Goal: Information Seeking & Learning: Learn about a topic

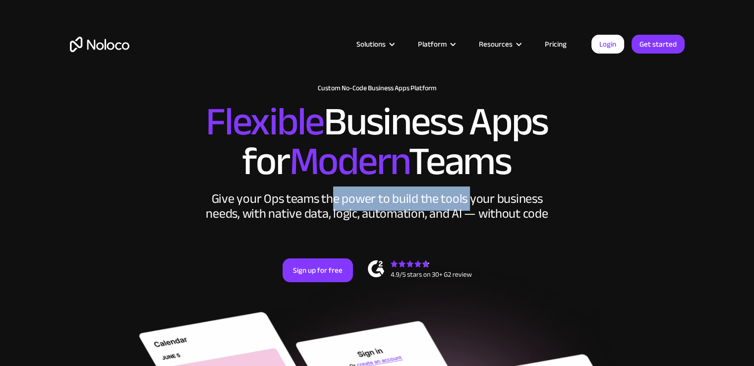
drag, startPoint x: 335, startPoint y: 195, endPoint x: 467, endPoint y: 208, distance: 132.4
click at [467, 208] on div "Give your Ops teams the power to build the tools your business needs, with nati…" at bounding box center [377, 206] width 347 height 30
click at [461, 208] on div "Give your Ops teams the power to build the tools your business needs, with nati…" at bounding box center [377, 206] width 347 height 30
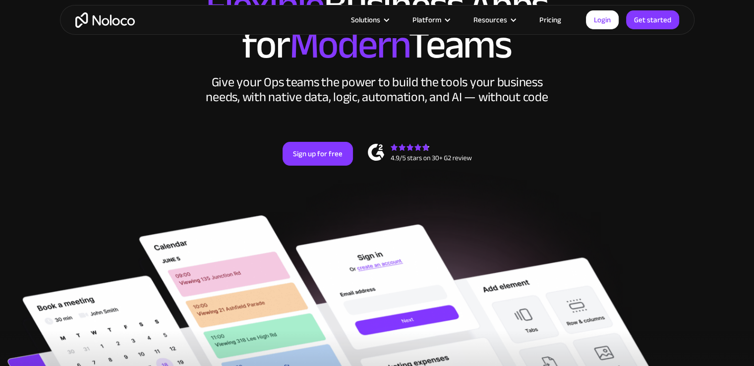
scroll to position [99, 0]
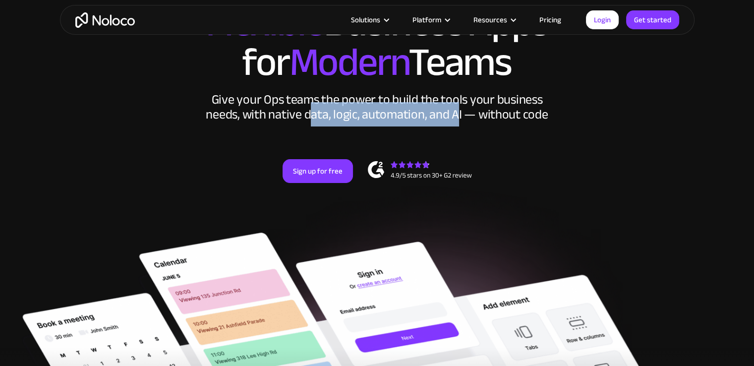
drag, startPoint x: 312, startPoint y: 113, endPoint x: 458, endPoint y: 119, distance: 145.8
click at [458, 119] on div "Give your Ops teams the power to build the tools your business needs, with nati…" at bounding box center [377, 107] width 347 height 30
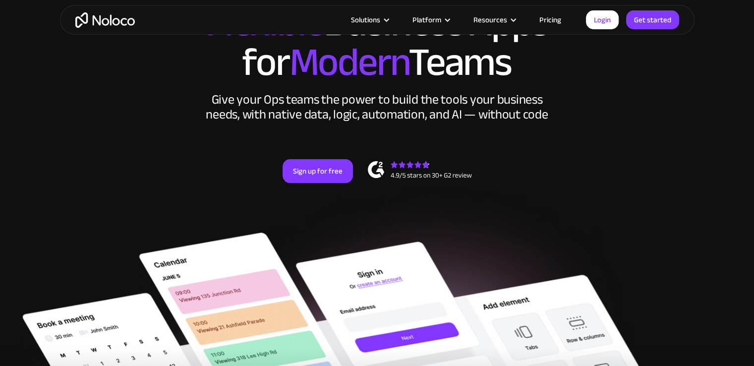
click at [248, 120] on div "Give your Ops teams the power to build the tools your business needs, with nati…" at bounding box center [377, 107] width 347 height 30
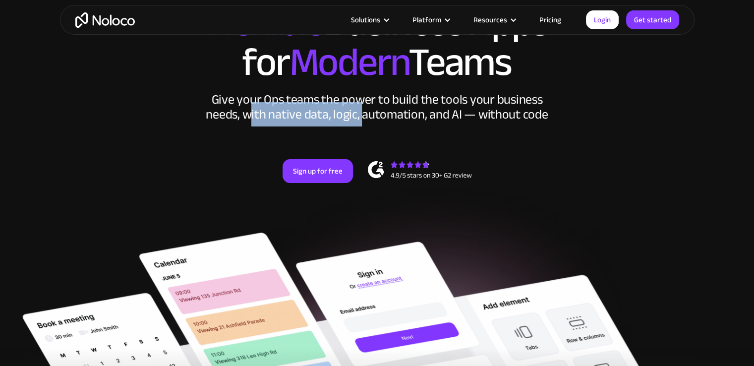
drag, startPoint x: 252, startPoint y: 115, endPoint x: 364, endPoint y: 118, distance: 112.0
click at [364, 118] on div "Give your Ops teams the power to build the tools your business needs, with nati…" at bounding box center [377, 107] width 347 height 30
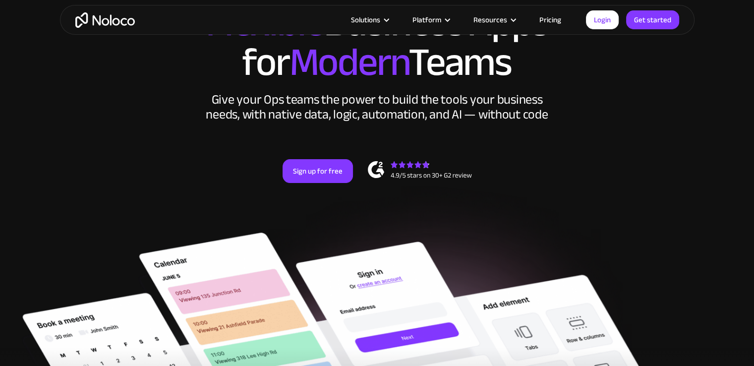
click at [388, 118] on div "Give your Ops teams the power to build the tools your business needs, with nati…" at bounding box center [377, 107] width 347 height 30
drag, startPoint x: 501, startPoint y: 115, endPoint x: 571, endPoint y: 119, distance: 70.0
click at [571, 119] on div "New: Connect Noloco to Stripe Custom No-Code Business Apps Platform Flexible Bu…" at bounding box center [377, 93] width 634 height 237
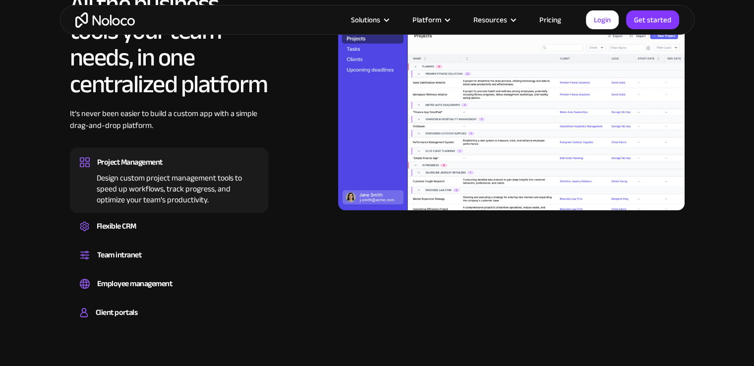
scroll to position [941, 0]
click at [545, 19] on link "Pricing" at bounding box center [550, 19] width 47 height 13
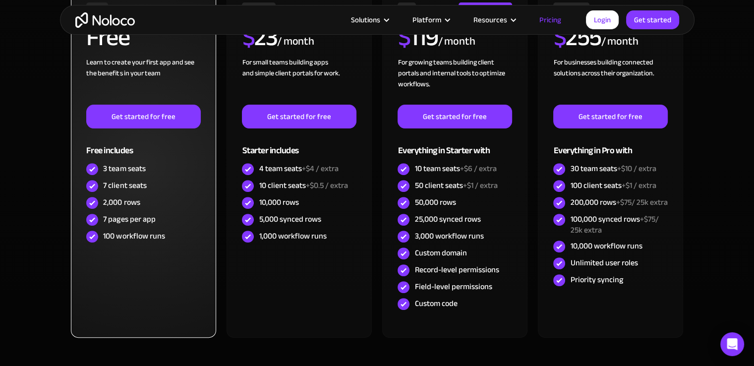
scroll to position [347, 0]
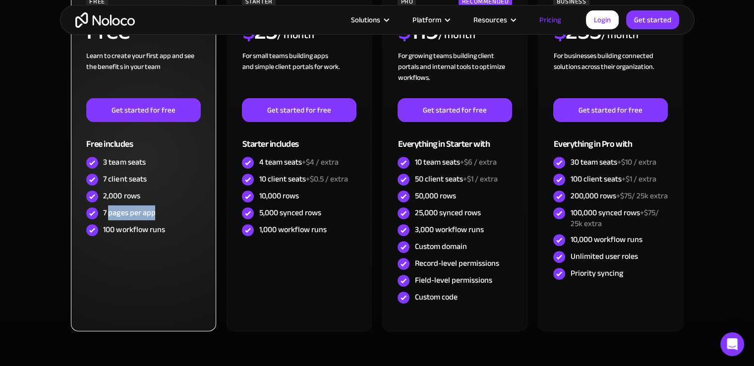
drag, startPoint x: 110, startPoint y: 209, endPoint x: 161, endPoint y: 210, distance: 50.6
click at [161, 210] on div "7 pages per app" at bounding box center [143, 213] width 114 height 17
drag, startPoint x: 111, startPoint y: 230, endPoint x: 202, endPoint y: 230, distance: 90.7
click at [202, 230] on div "FREE Free Learn to create your first app and see the benefits in your team ‍ Ge…" at bounding box center [143, 157] width 145 height 348
click at [183, 230] on div "100 workflow runs" at bounding box center [143, 229] width 114 height 17
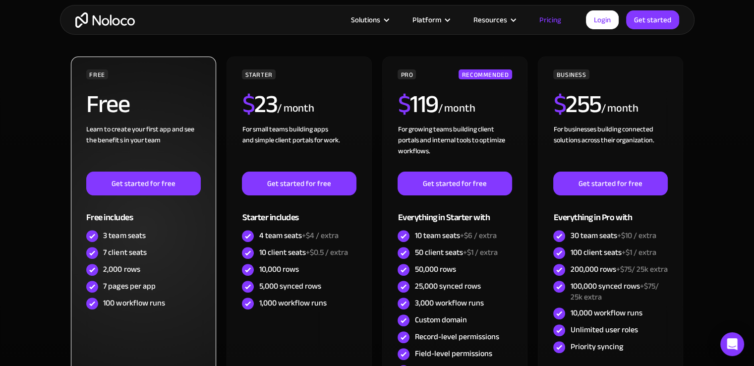
scroll to position [297, 0]
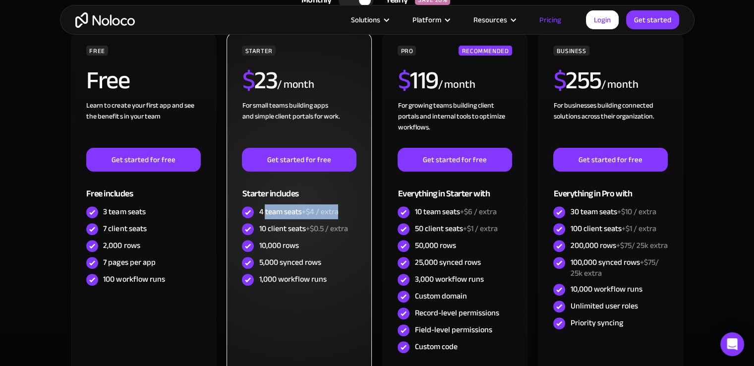
drag, startPoint x: 265, startPoint y: 208, endPoint x: 345, endPoint y: 208, distance: 79.8
click at [345, 208] on div "4 team seats +$4 / extra" at bounding box center [299, 212] width 114 height 17
drag, startPoint x: 270, startPoint y: 232, endPoint x: 337, endPoint y: 227, distance: 66.6
click at [337, 227] on div "10 client seats +$0.5 / extra" at bounding box center [303, 228] width 89 height 11
click at [269, 240] on div "10,000 rows" at bounding box center [279, 245] width 40 height 11
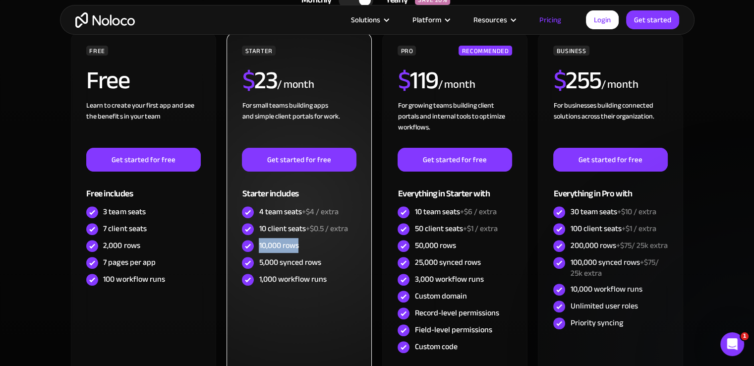
scroll to position [0, 0]
drag, startPoint x: 258, startPoint y: 242, endPoint x: 301, endPoint y: 242, distance: 43.1
click at [301, 242] on div "10,000 rows" at bounding box center [299, 245] width 114 height 17
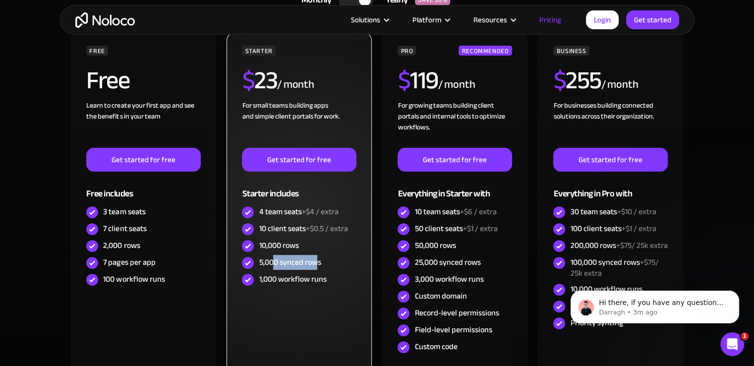
drag, startPoint x: 274, startPoint y: 258, endPoint x: 316, endPoint y: 258, distance: 41.1
click at [316, 258] on div "5,000 synced rows" at bounding box center [290, 262] width 62 height 11
drag, startPoint x: 282, startPoint y: 276, endPoint x: 336, endPoint y: 274, distance: 53.5
click at [336, 274] on div "1,000 workflow runs" at bounding box center [299, 279] width 114 height 17
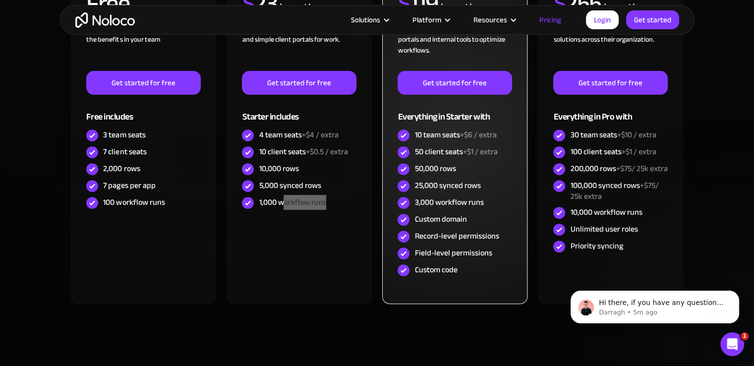
scroll to position [396, 0]
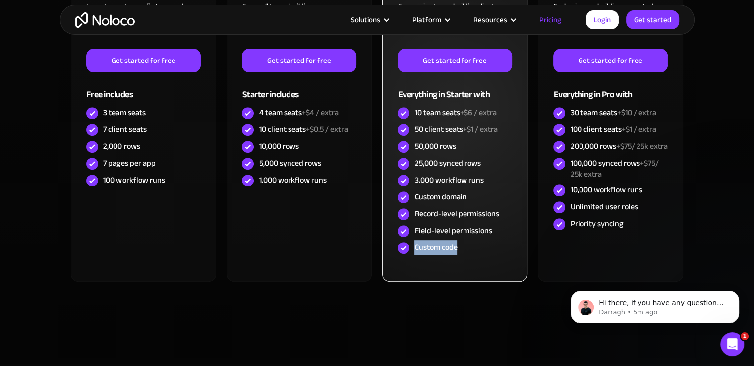
drag, startPoint x: 465, startPoint y: 248, endPoint x: 415, endPoint y: 246, distance: 50.1
click at [415, 246] on div "Custom code" at bounding box center [454, 247] width 114 height 17
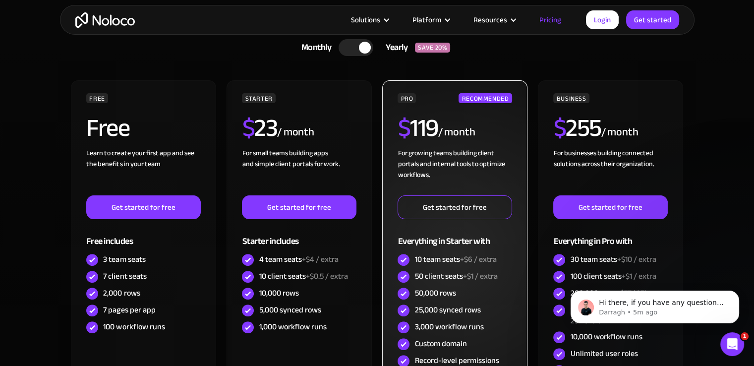
scroll to position [248, 0]
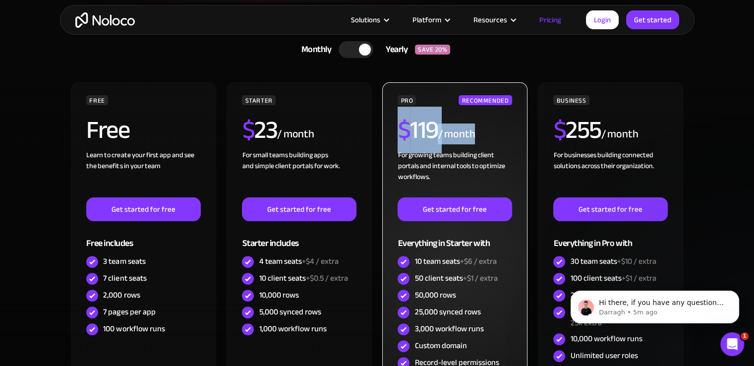
drag, startPoint x: 402, startPoint y: 133, endPoint x: 477, endPoint y: 127, distance: 75.0
click at [477, 127] on div "$ 119 / month" at bounding box center [454, 133] width 114 height 32
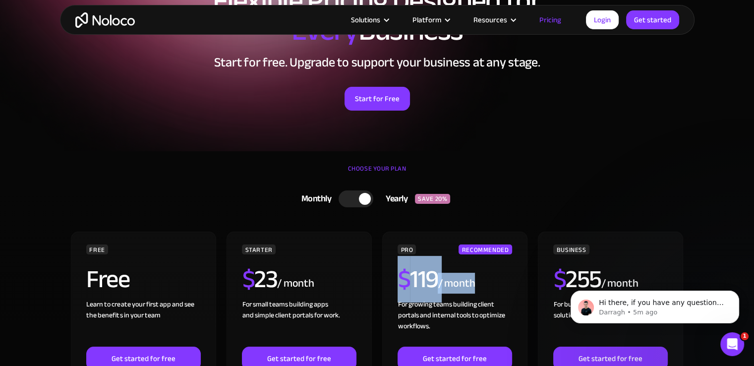
scroll to position [99, 0]
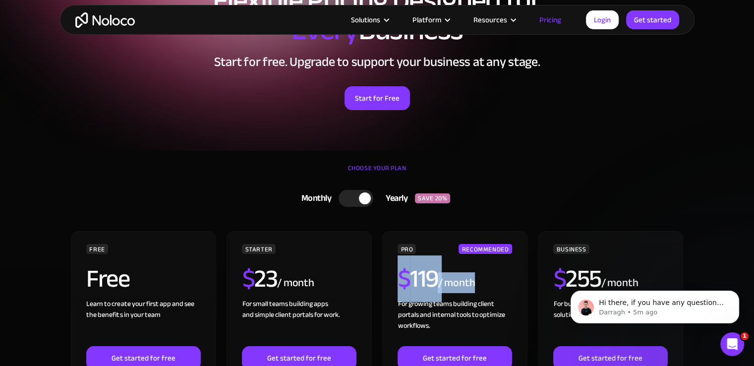
click at [353, 198] on div at bounding box center [355, 198] width 35 height 17
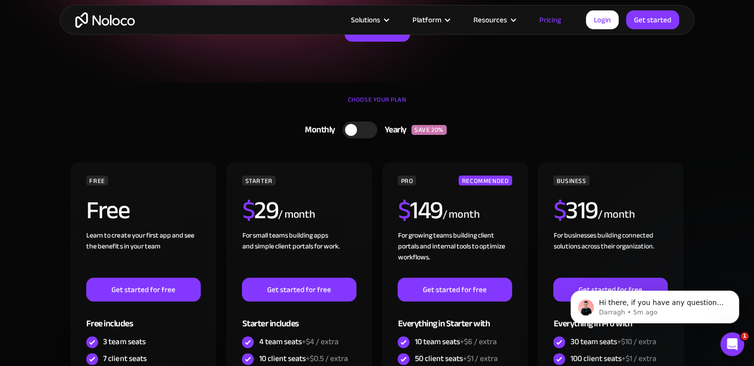
scroll to position [297, 0]
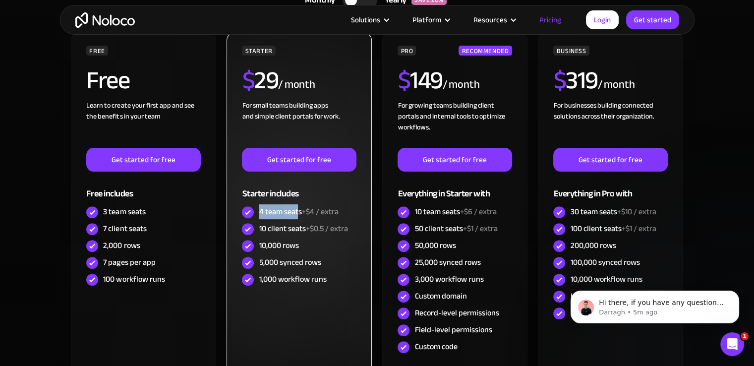
drag, startPoint x: 260, startPoint y: 211, endPoint x: 298, endPoint y: 213, distance: 38.7
click at [298, 213] on div "4 team seats +$4 / extra" at bounding box center [298, 211] width 79 height 11
click at [335, 215] on span "+$4 / extra" at bounding box center [319, 211] width 37 height 15
drag, startPoint x: 310, startPoint y: 211, endPoint x: 329, endPoint y: 211, distance: 18.8
click at [329, 211] on span "+$4 / extra" at bounding box center [319, 211] width 37 height 15
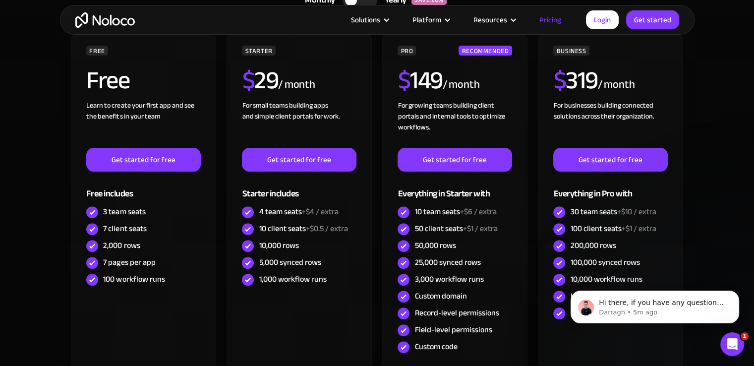
click at [377, 216] on div "FREE Free Learn to create your first app and see the benefits in your team ‍ Ge…" at bounding box center [377, 211] width 614 height 356
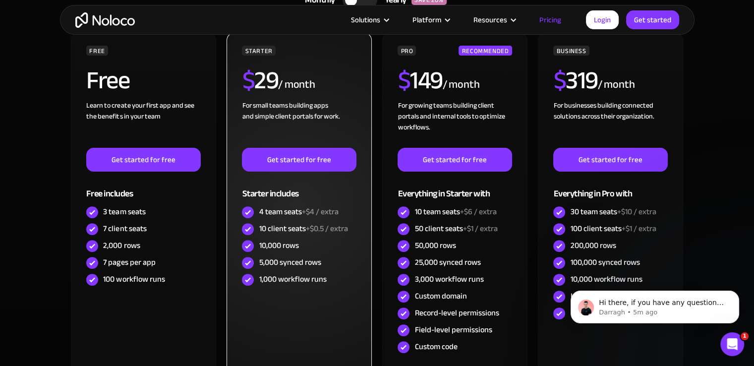
click at [349, 215] on div "4 team seats +$4 / extra" at bounding box center [299, 212] width 114 height 17
drag, startPoint x: 345, startPoint y: 215, endPoint x: 309, endPoint y: 212, distance: 35.8
click at [309, 212] on div "4 team seats +$4 / extra" at bounding box center [299, 212] width 114 height 17
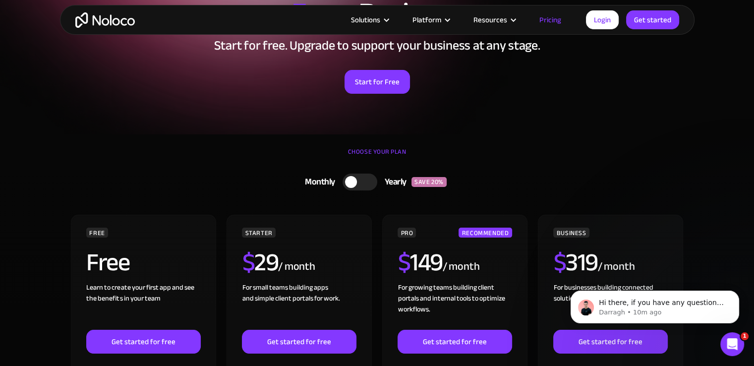
scroll to position [149, 0]
